Goal: Book appointment/travel/reservation

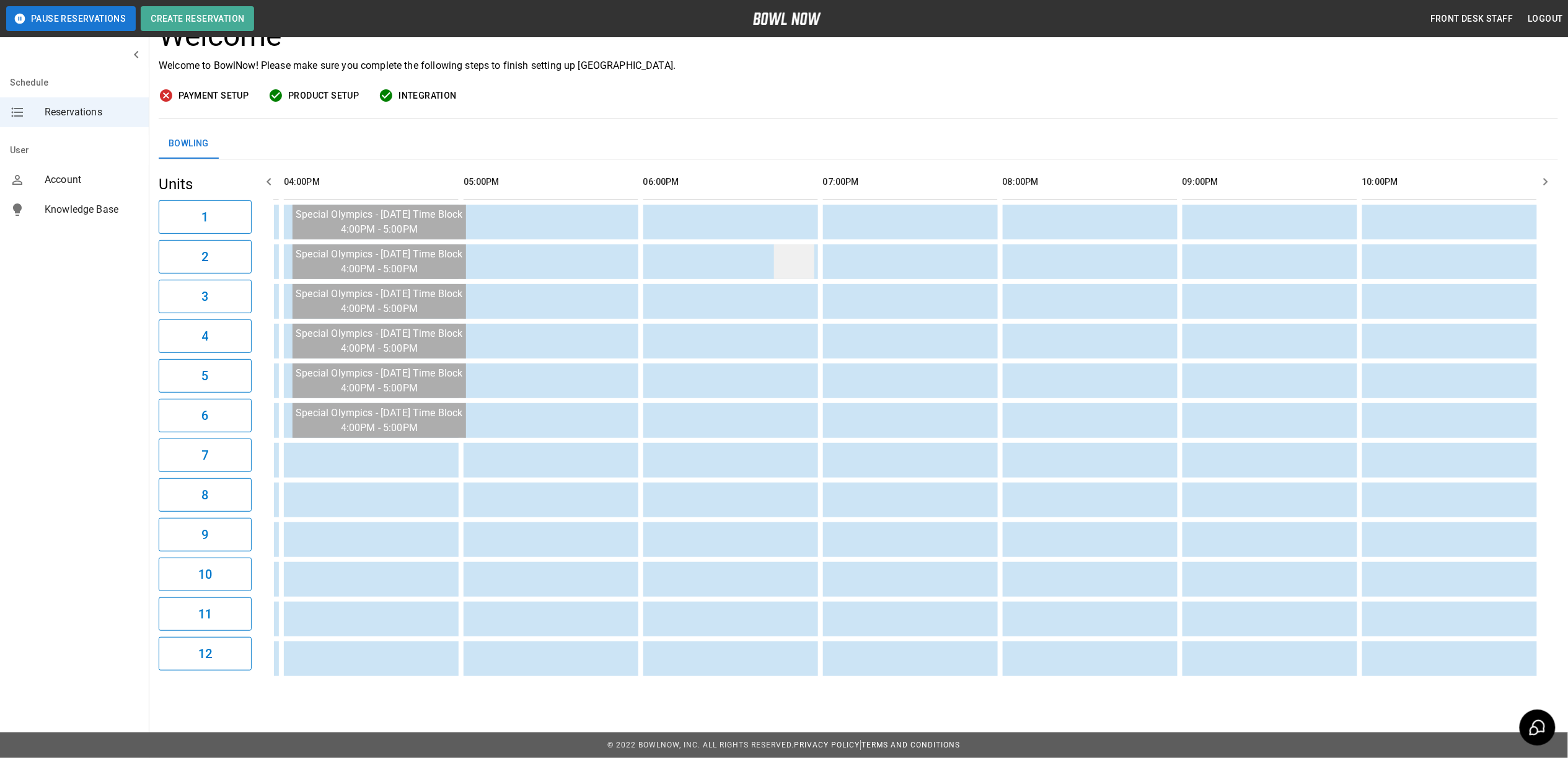
scroll to position [0, 909]
click at [1440, 256] on td "sticky table" at bounding box center [1426, 262] width 40 height 35
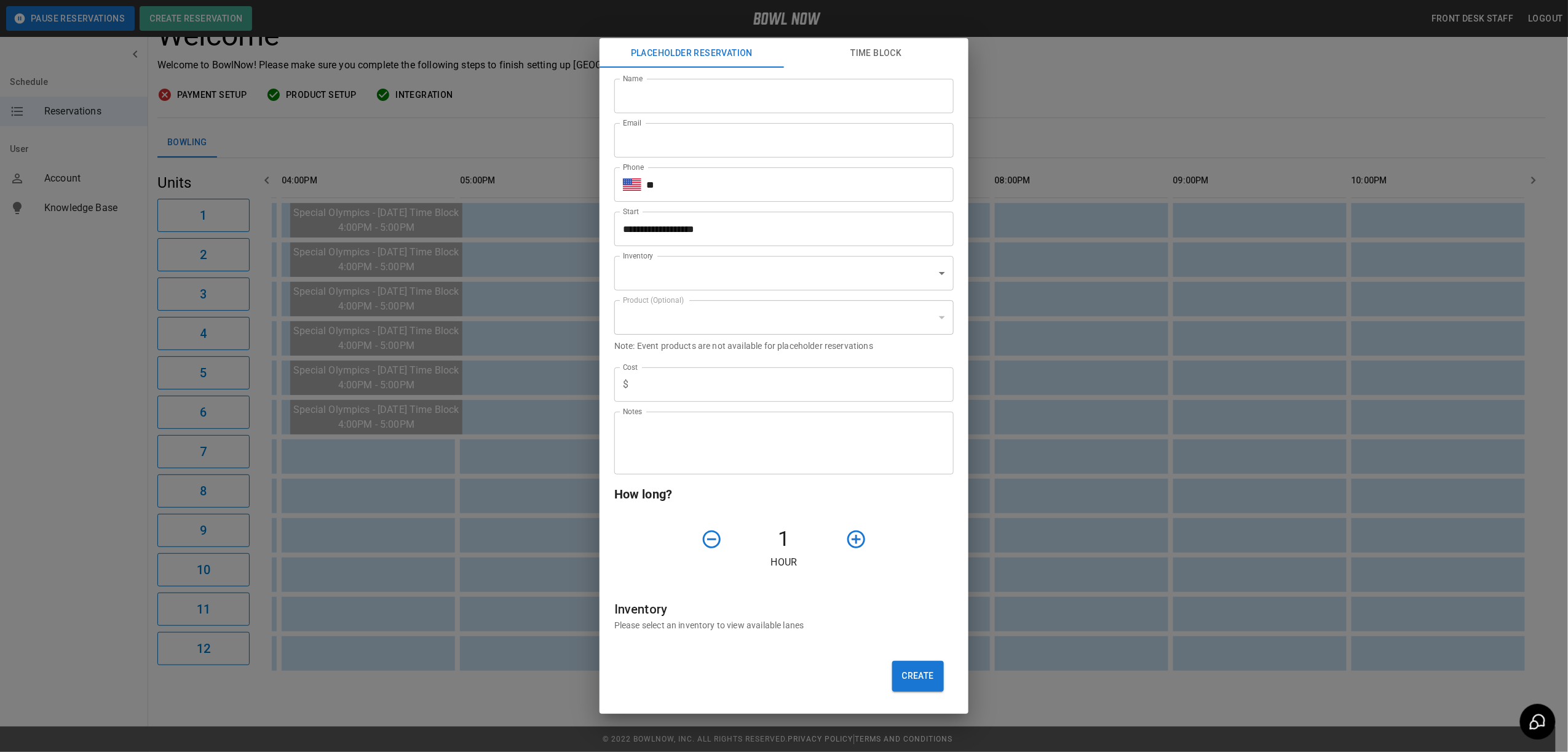
type input "**********"
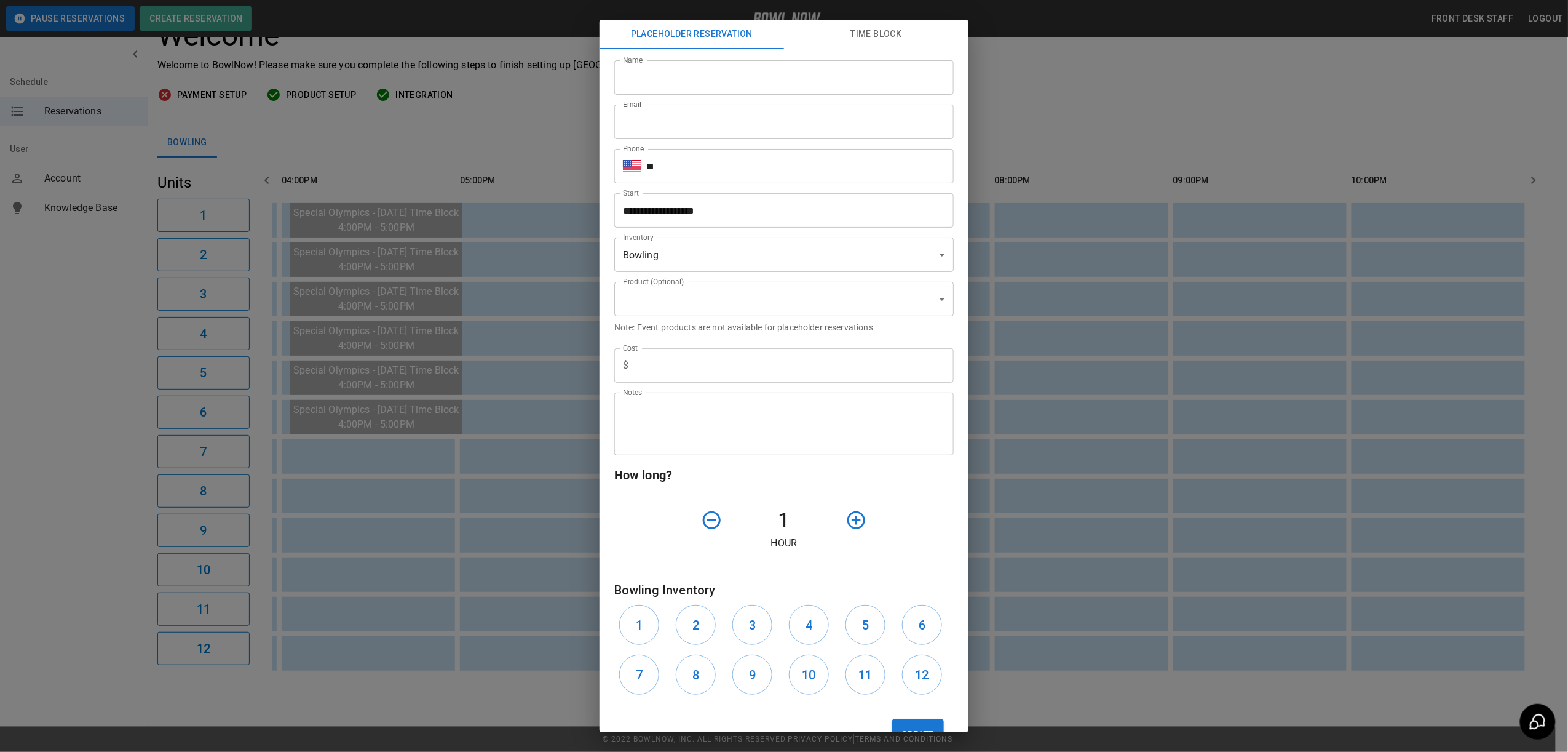
click at [1384, 328] on div "**********" at bounding box center [784, 376] width 1568 height 752
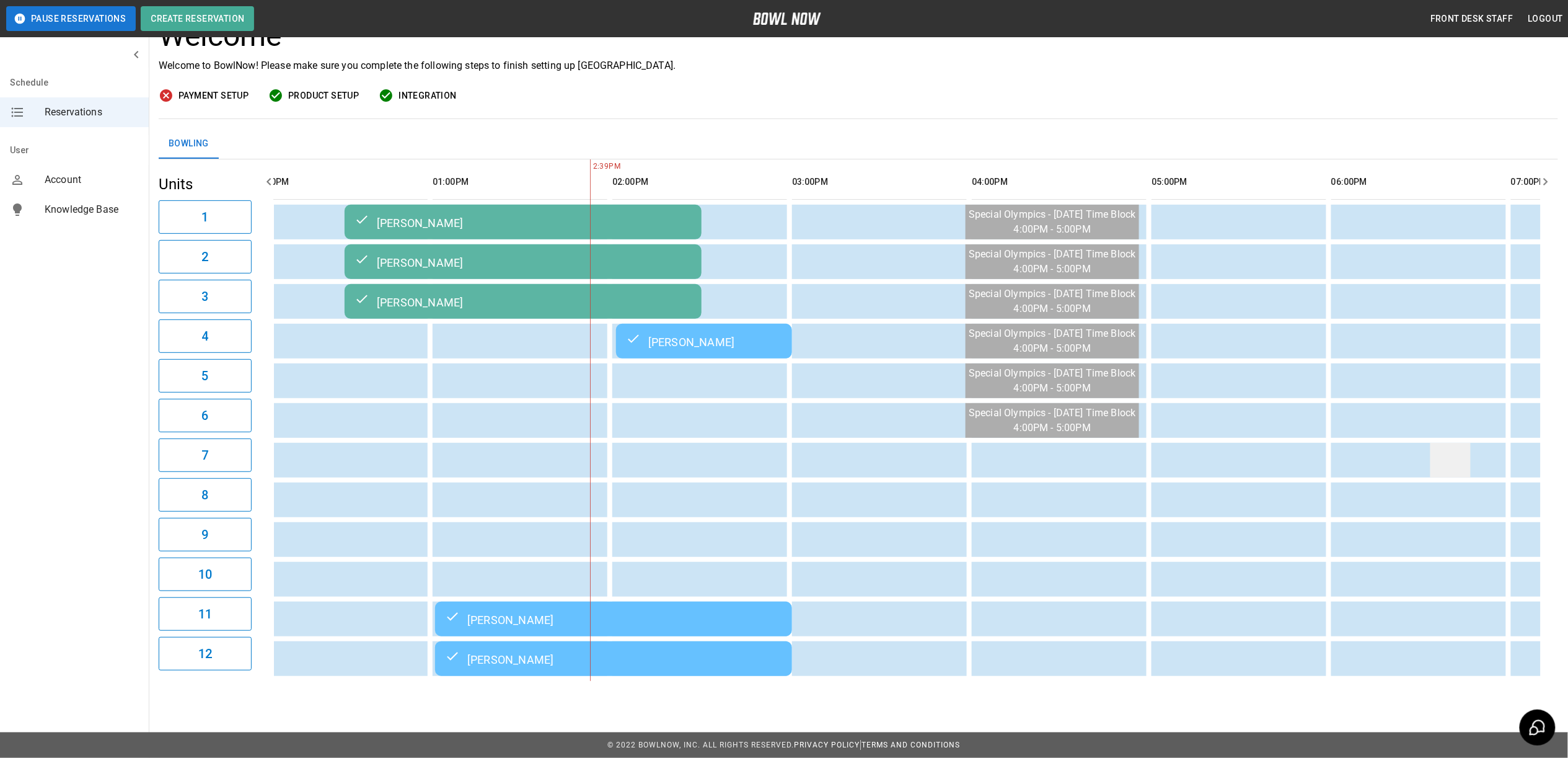
scroll to position [0, 210]
click at [685, 334] on div "[PERSON_NAME]" at bounding box center [701, 341] width 156 height 15
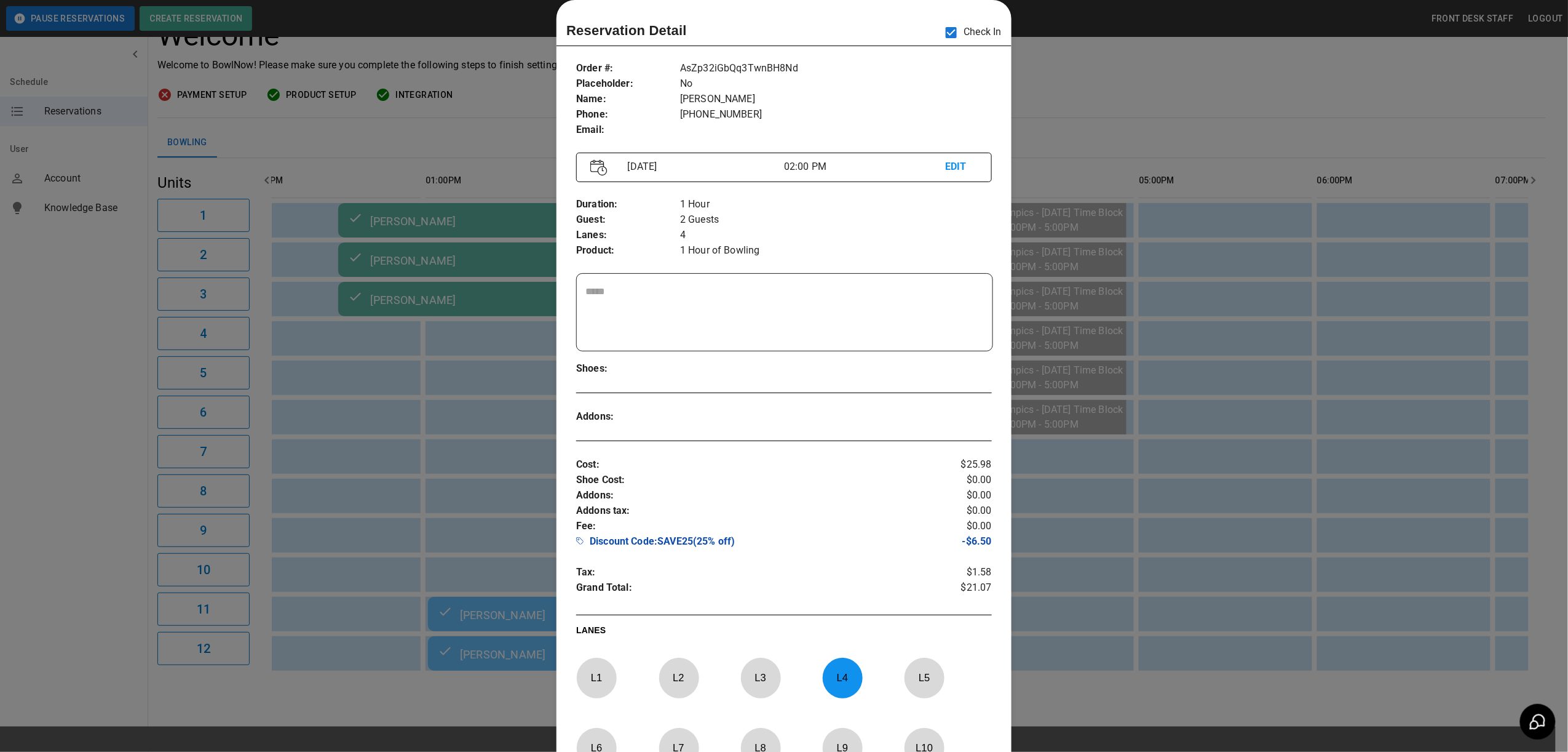
click at [467, 532] on div at bounding box center [784, 376] width 1568 height 752
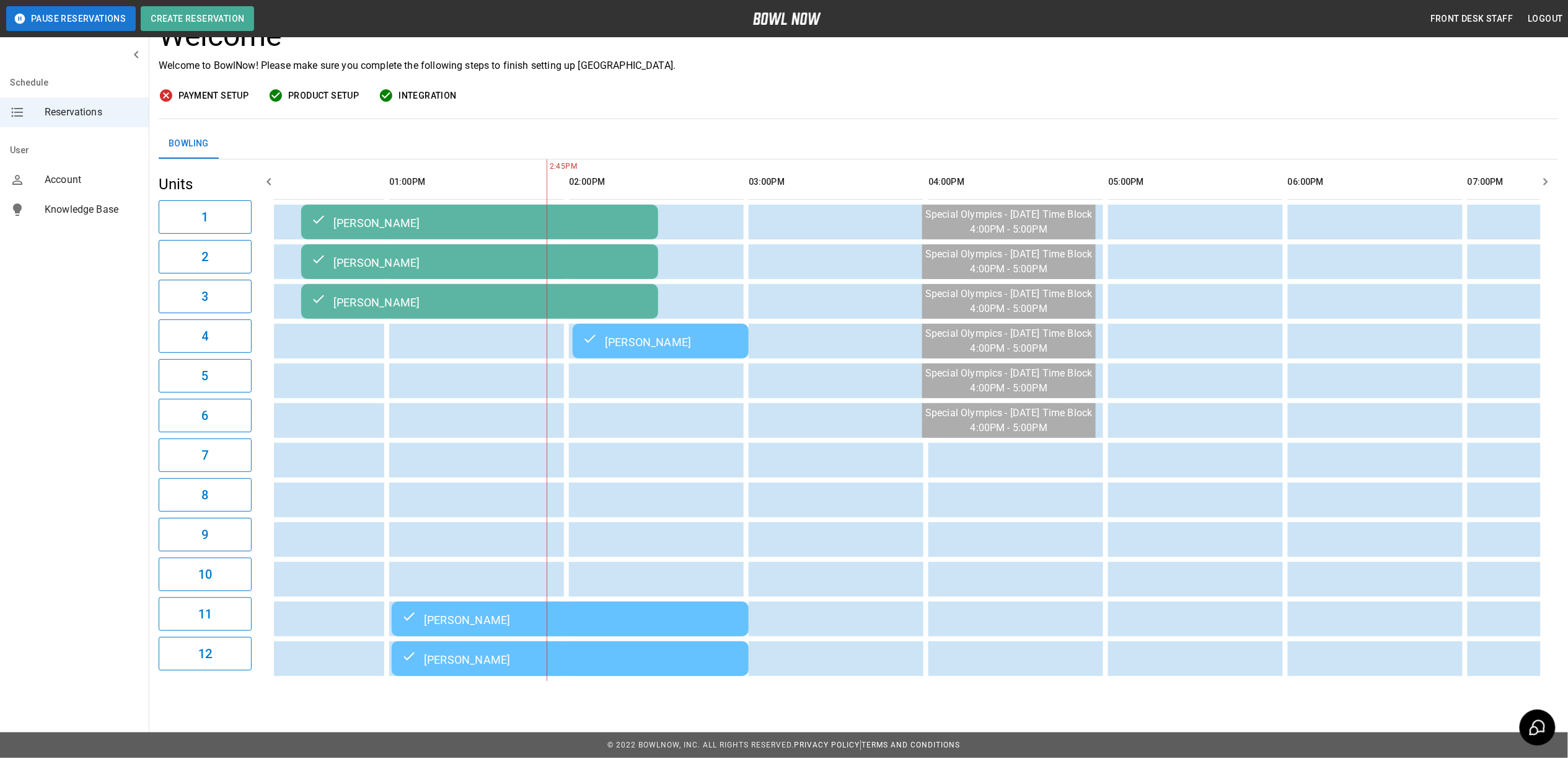
click at [637, 334] on div "[PERSON_NAME]" at bounding box center [661, 341] width 156 height 15
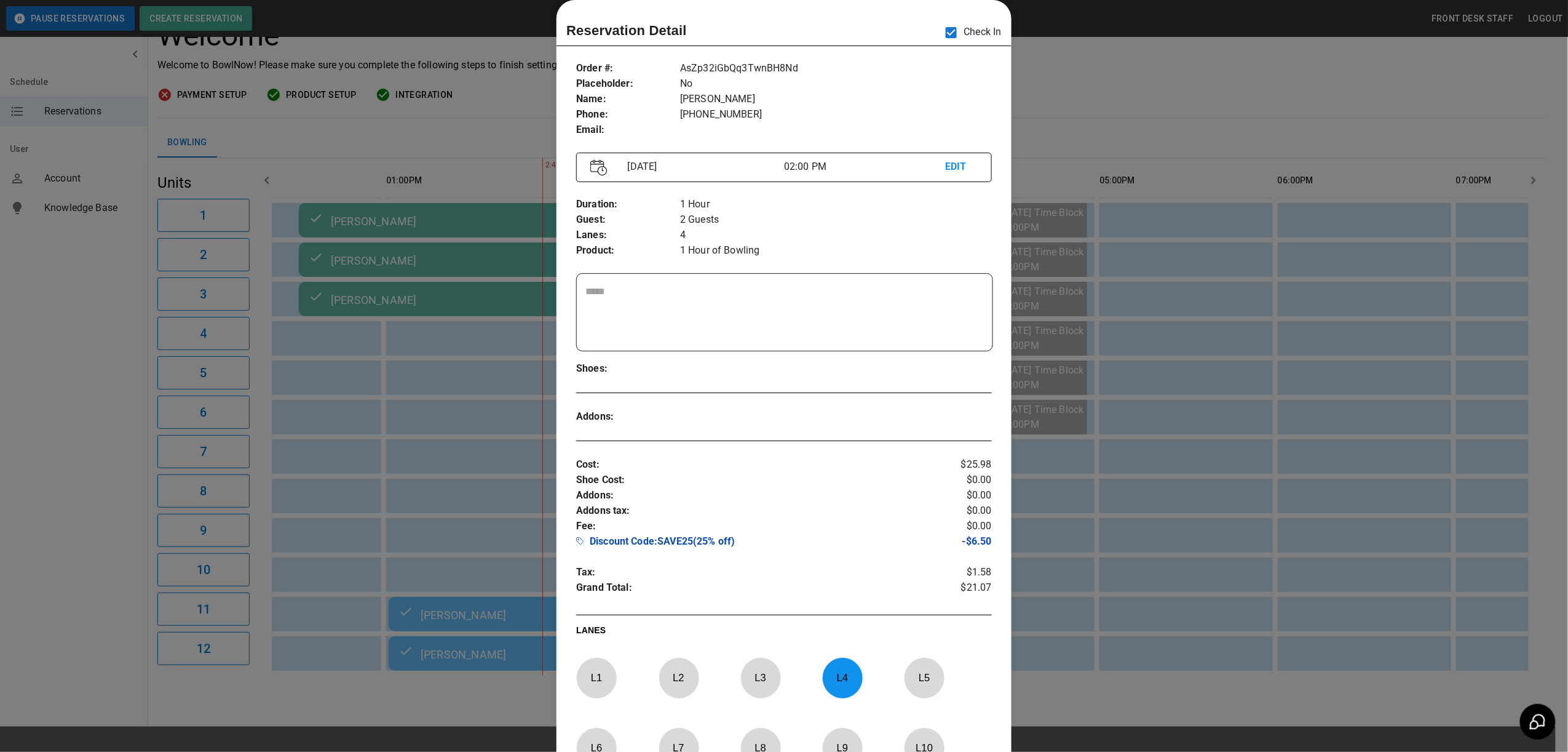
click at [1156, 567] on div at bounding box center [784, 376] width 1568 height 752
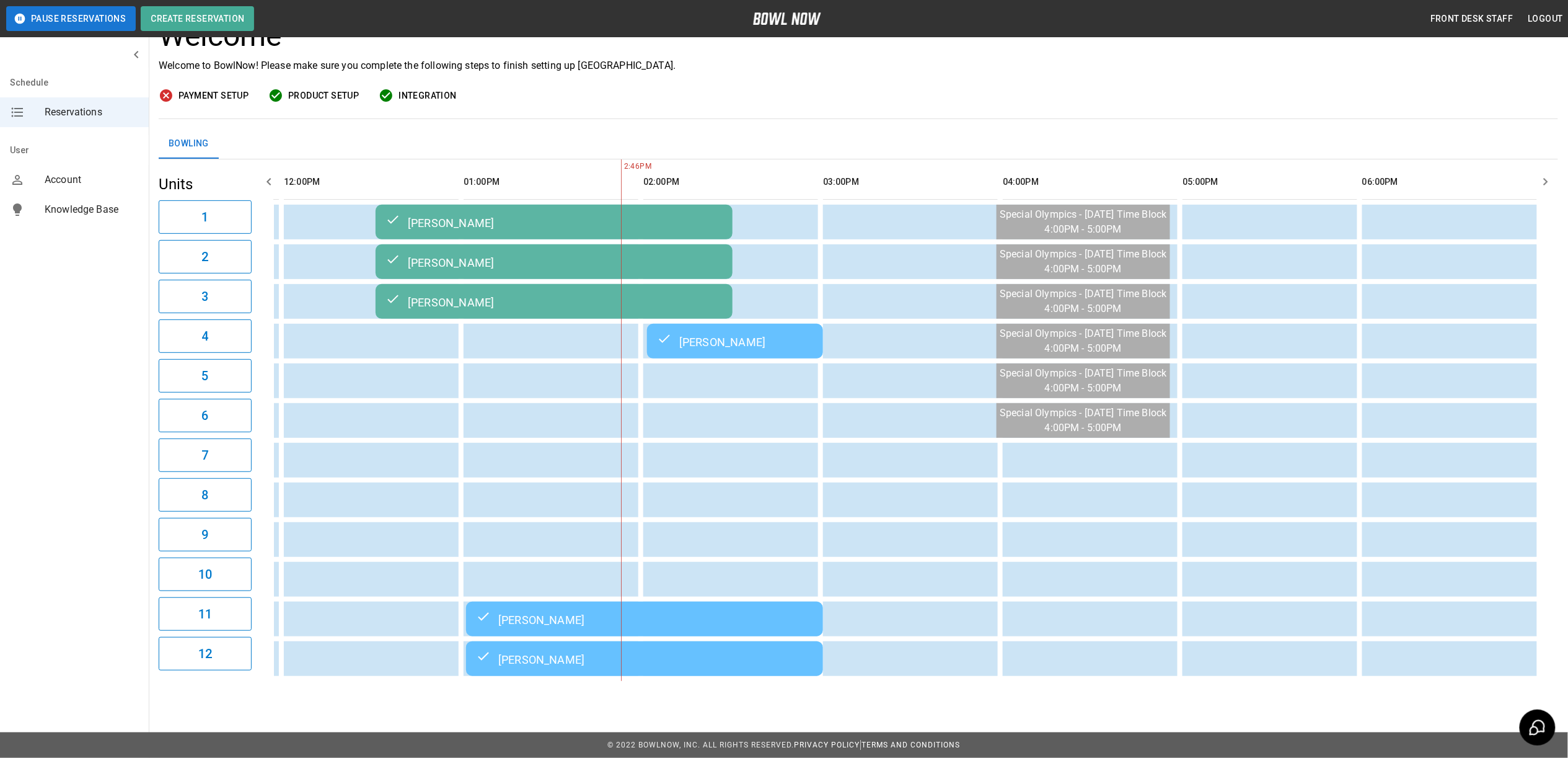
click at [483, 615] on td "[PERSON_NAME]" at bounding box center [645, 619] width 357 height 35
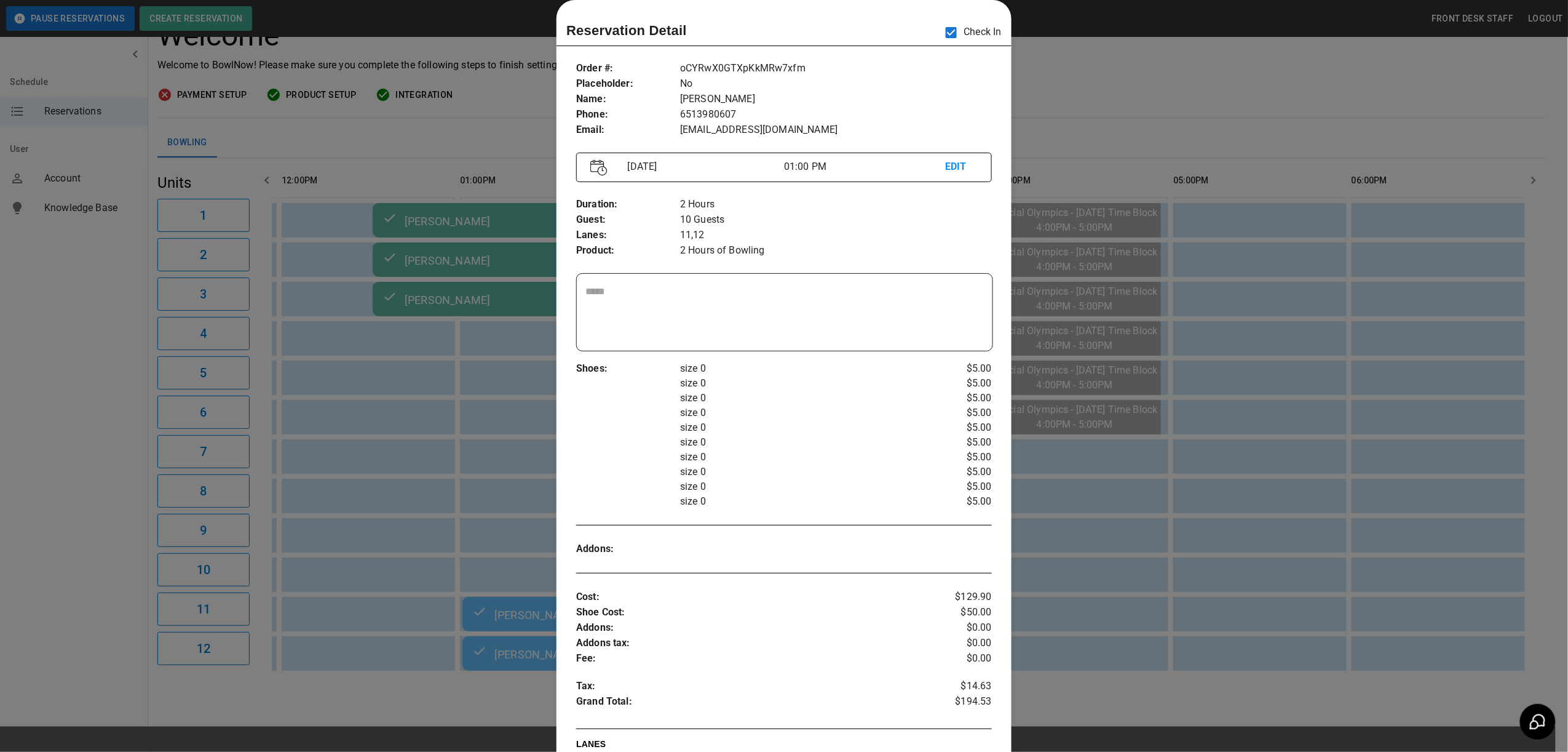
click at [479, 532] on div at bounding box center [784, 376] width 1568 height 752
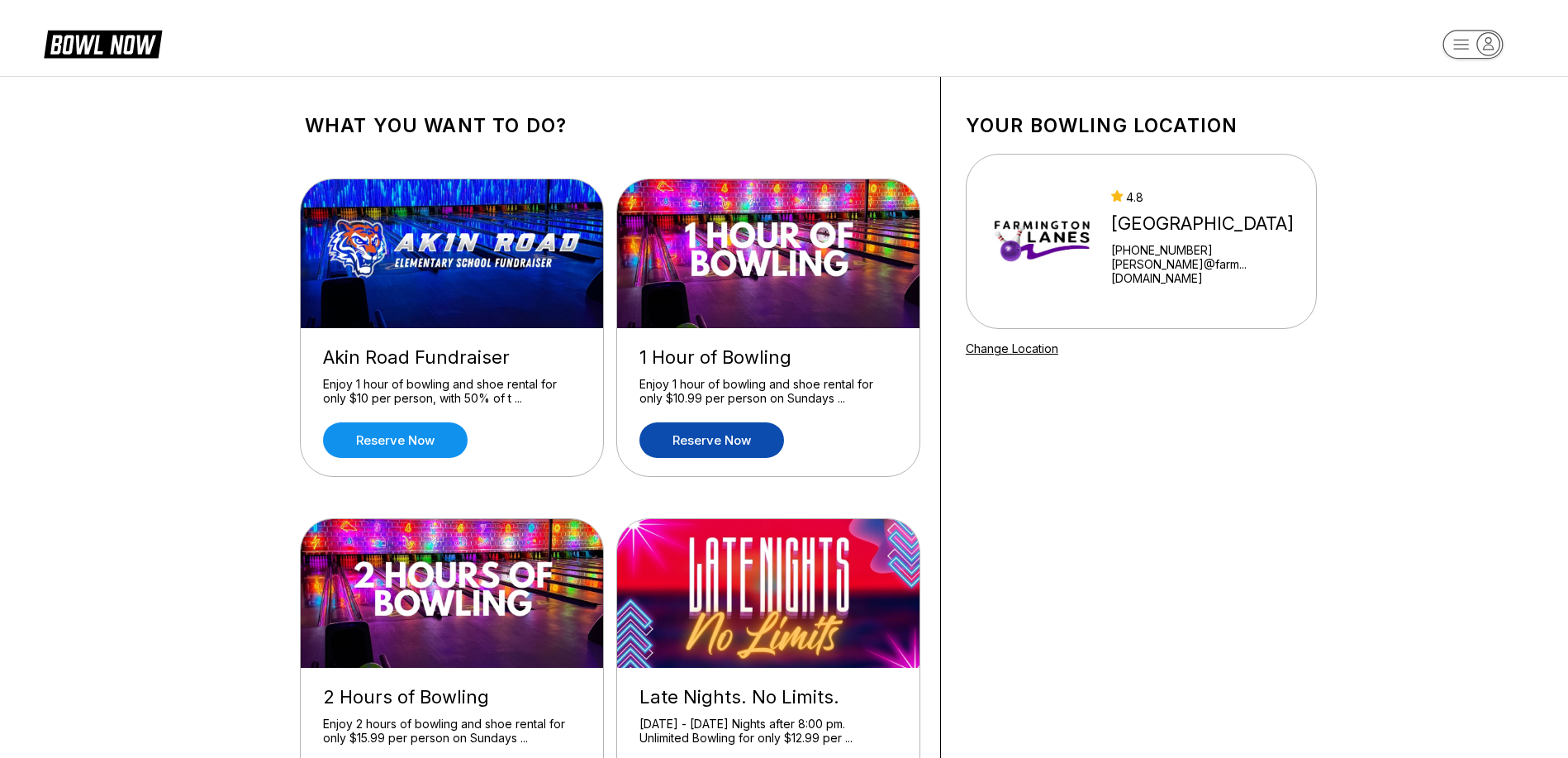
click at [735, 453] on link "Reserve now" at bounding box center [711, 440] width 145 height 36
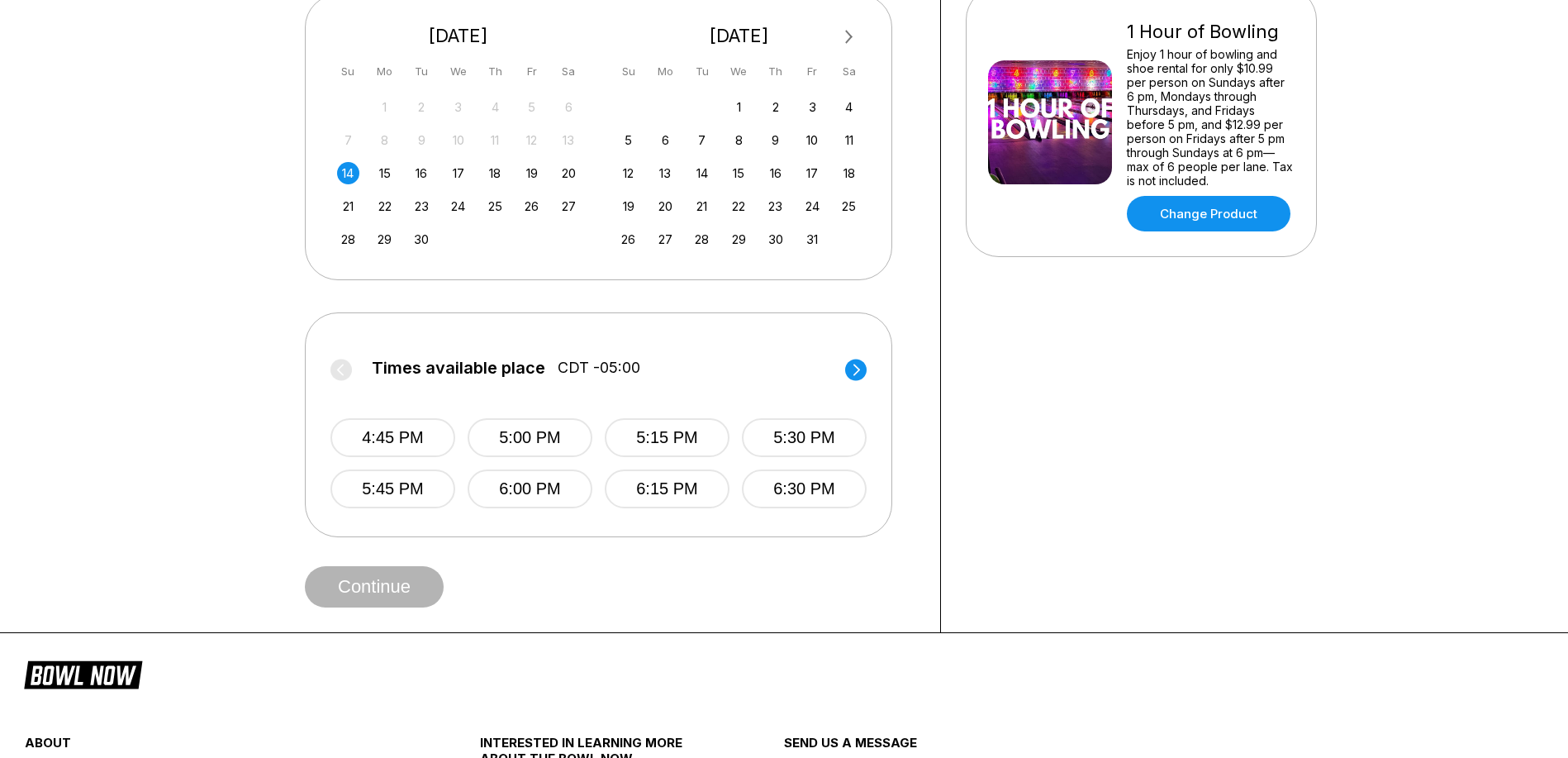
scroll to position [388, 0]
